Goal: Transaction & Acquisition: Purchase product/service

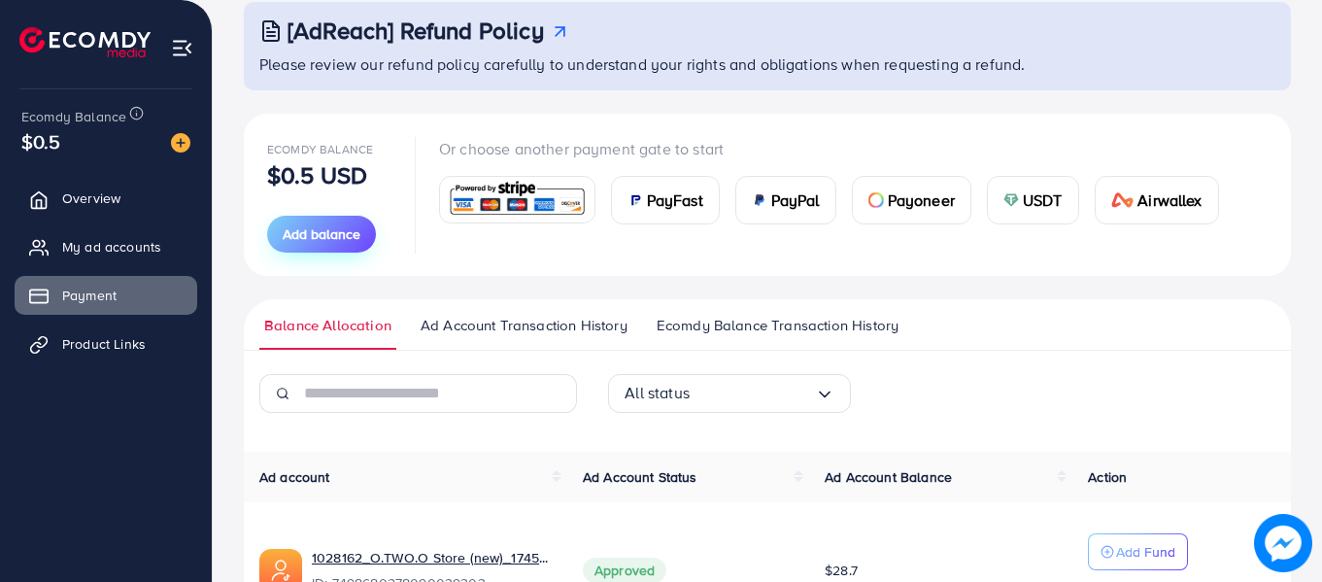
scroll to position [257, 0]
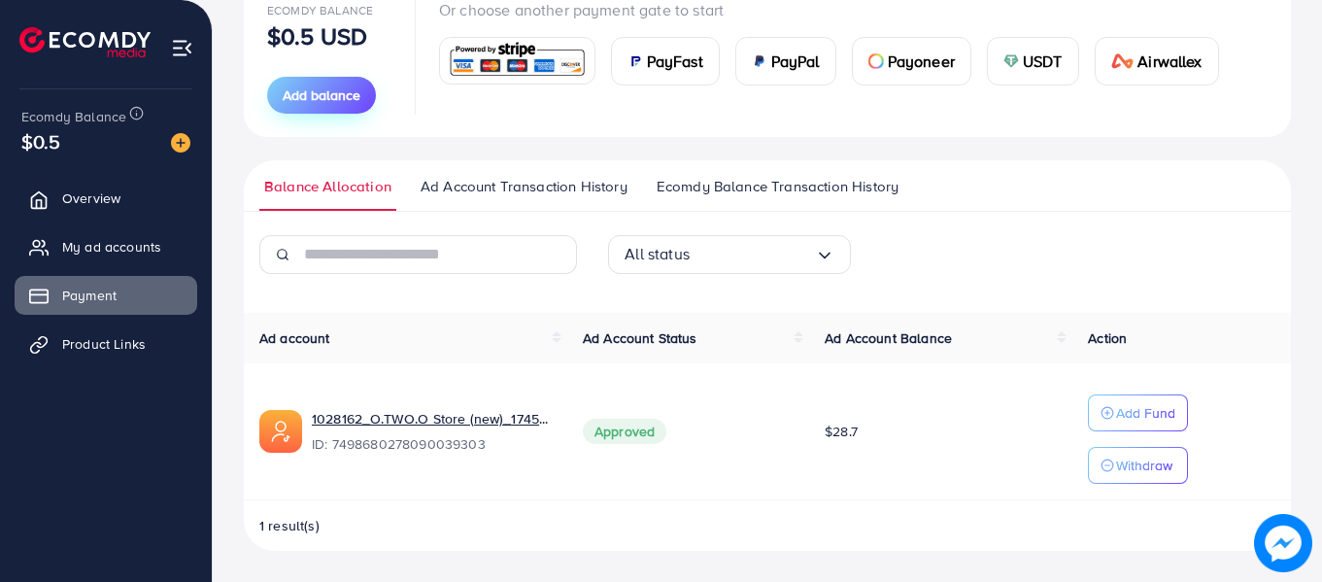
click at [339, 103] on span "Add balance" at bounding box center [322, 94] width 78 height 19
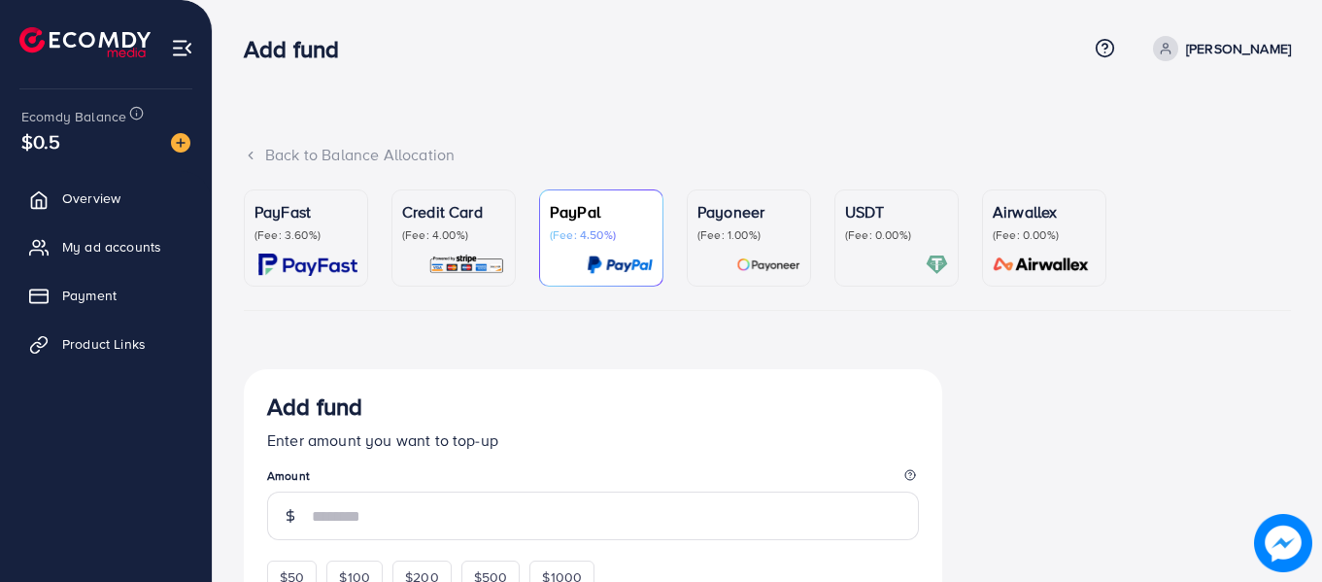
click at [465, 232] on p "(Fee: 4.00%)" at bounding box center [453, 235] width 103 height 16
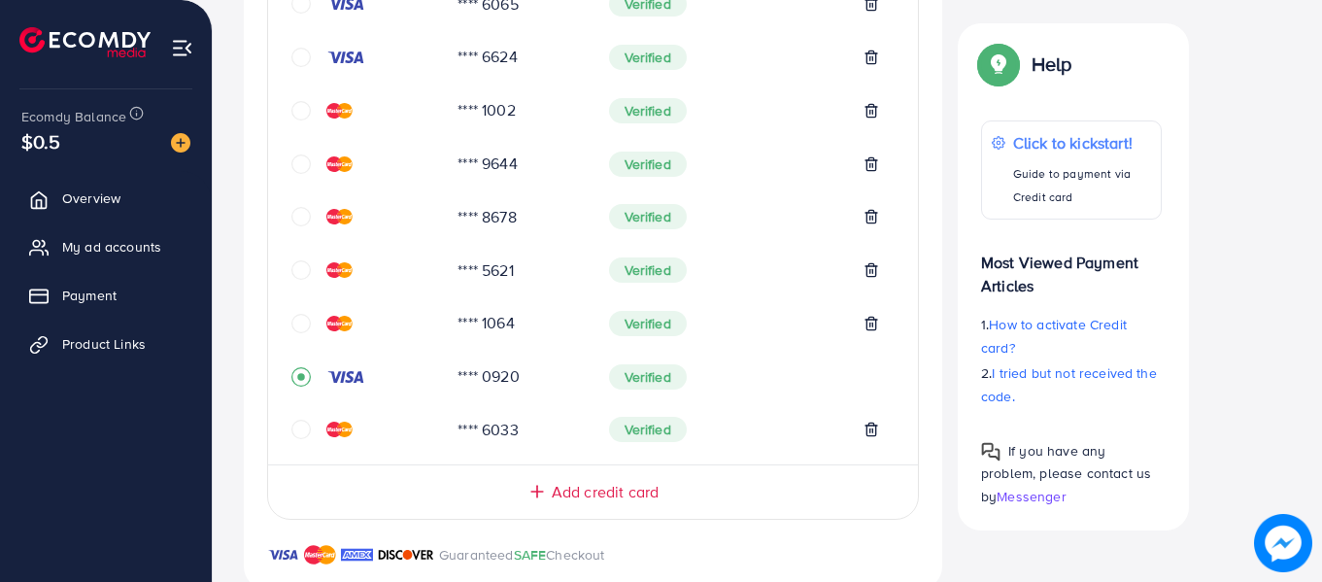
scroll to position [777, 0]
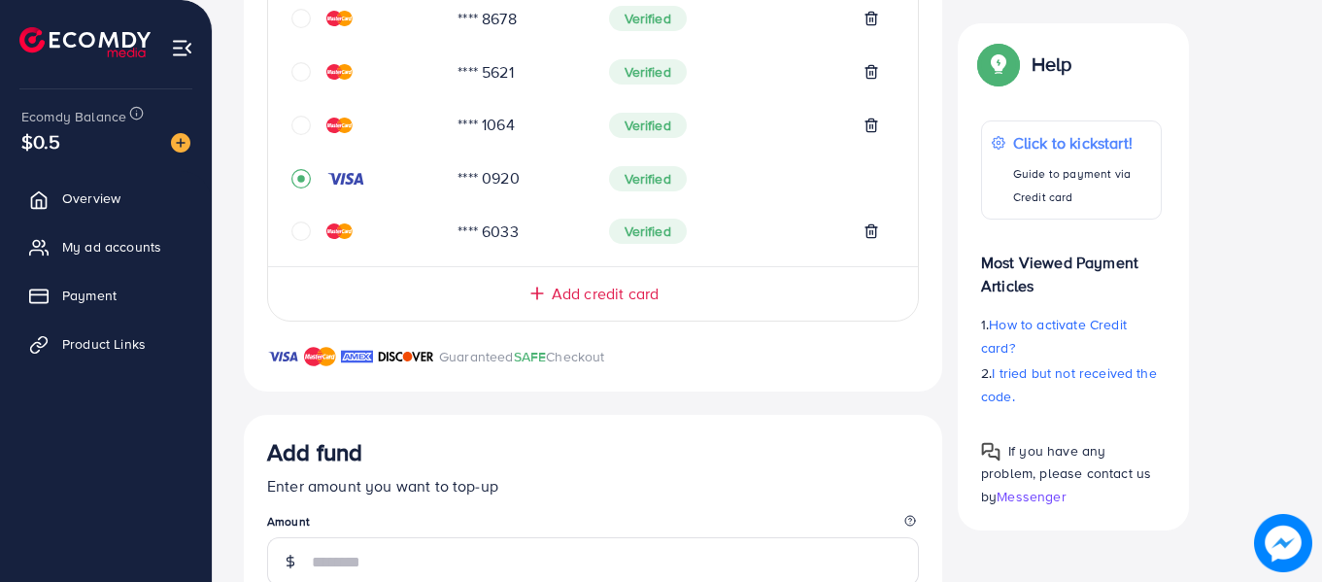
click at [296, 133] on icon "circle" at bounding box center [300, 125] width 19 height 19
click at [303, 128] on icon "circle" at bounding box center [300, 125] width 19 height 19
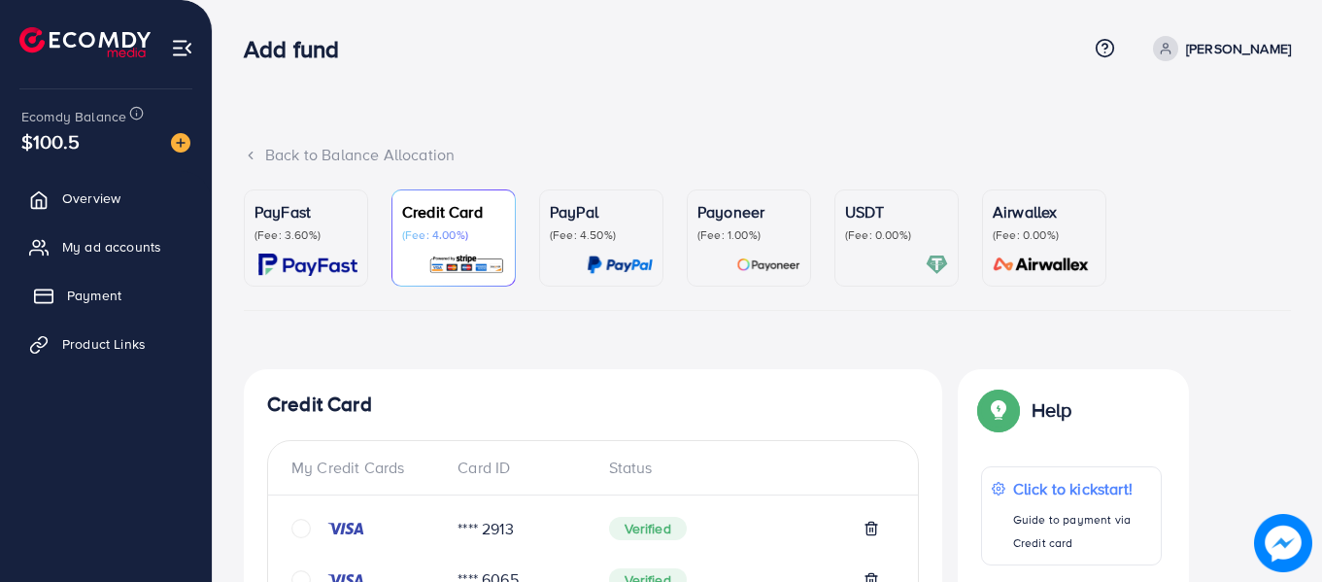
click at [118, 287] on span "Payment" at bounding box center [94, 295] width 54 height 19
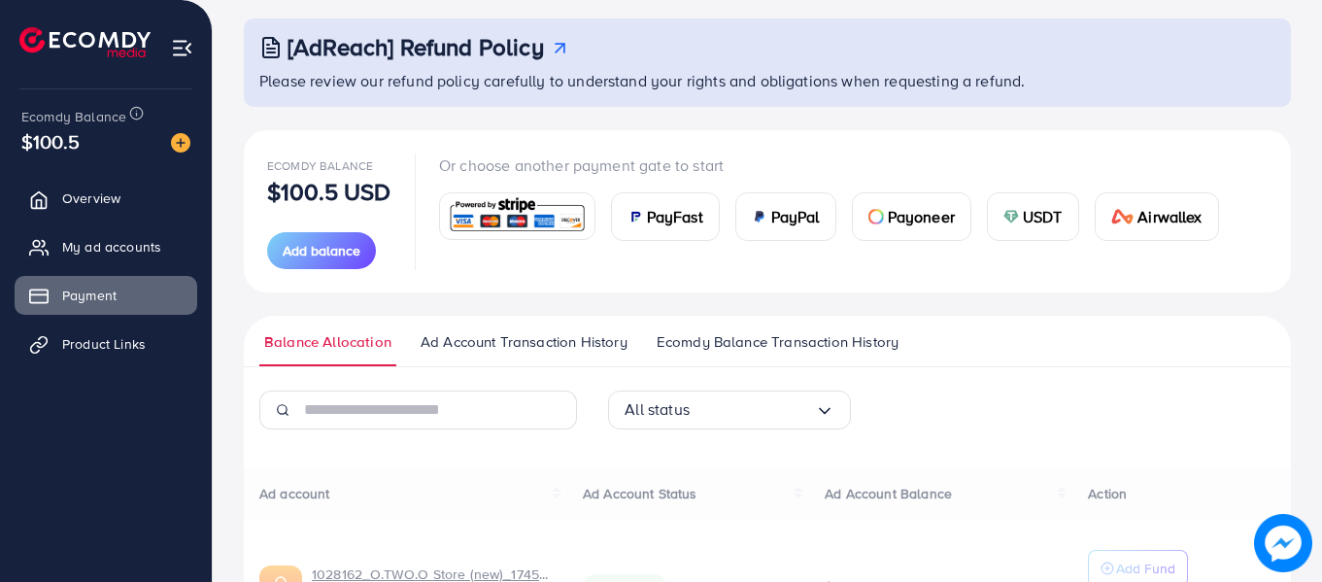
scroll to position [257, 0]
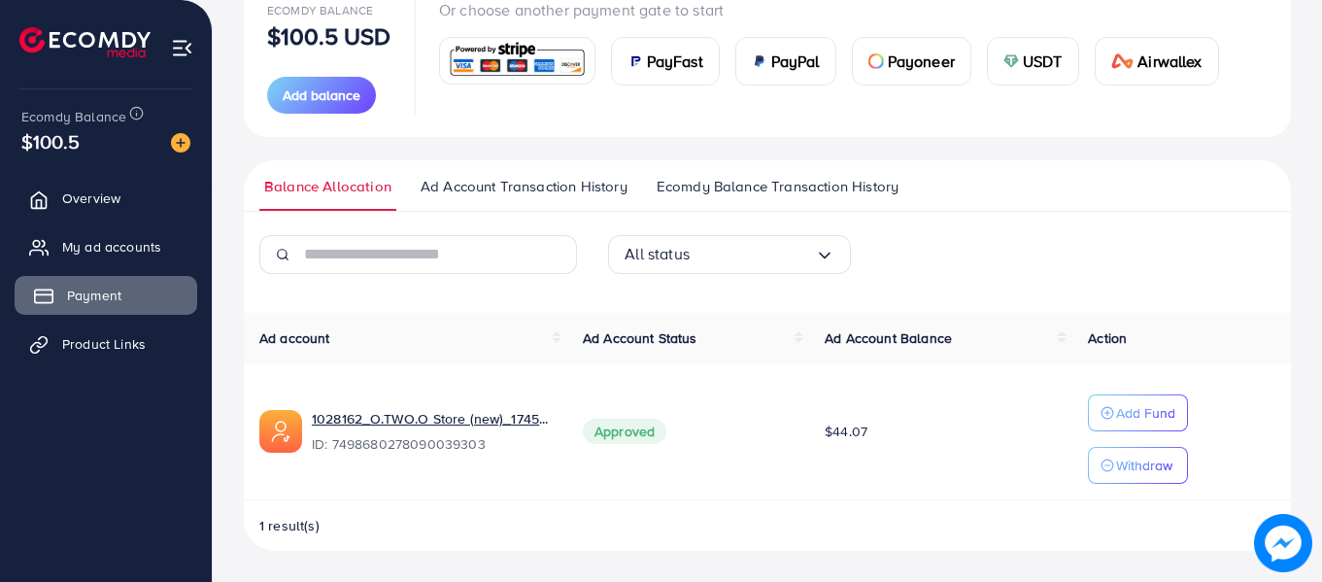
click at [94, 288] on span "Payment" at bounding box center [94, 295] width 54 height 19
